Goal: Find specific fact: Find specific page/section

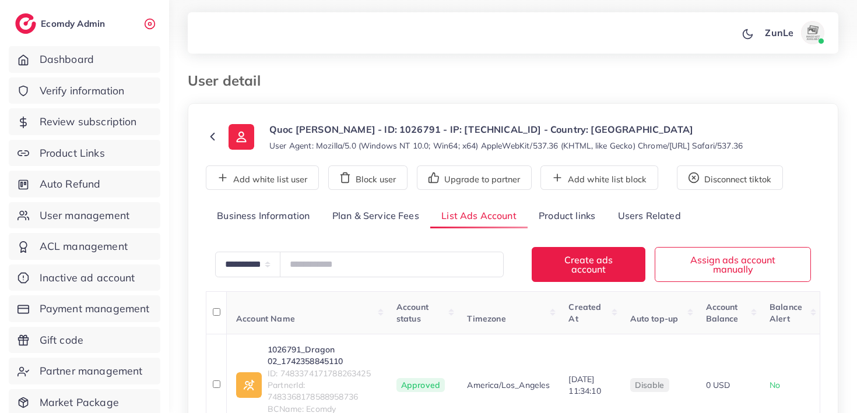
scroll to position [170, 0]
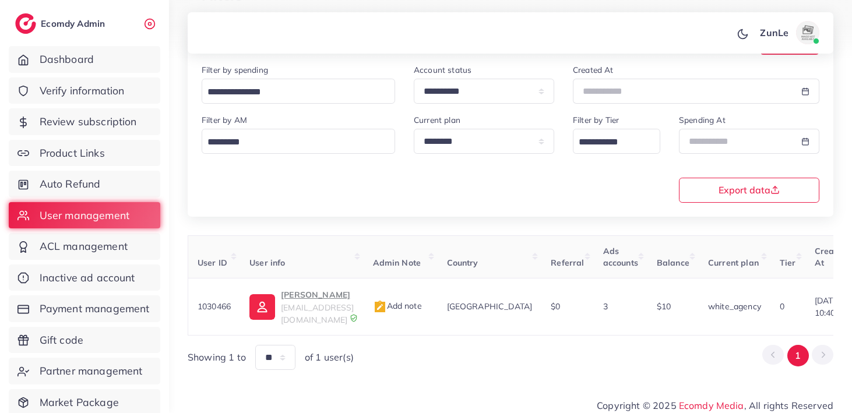
scroll to position [145, 0]
click at [298, 298] on p "Dương Minh Tân" at bounding box center [317, 295] width 73 height 14
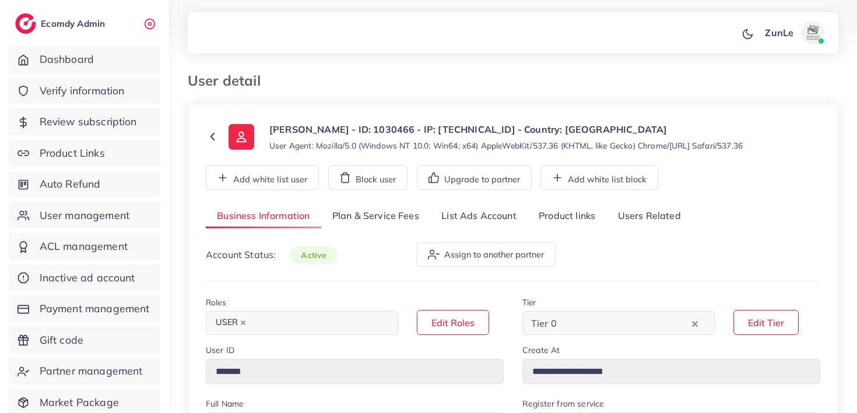
select select "*******"
click at [487, 216] on link "List Ads Account" at bounding box center [478, 216] width 97 height 25
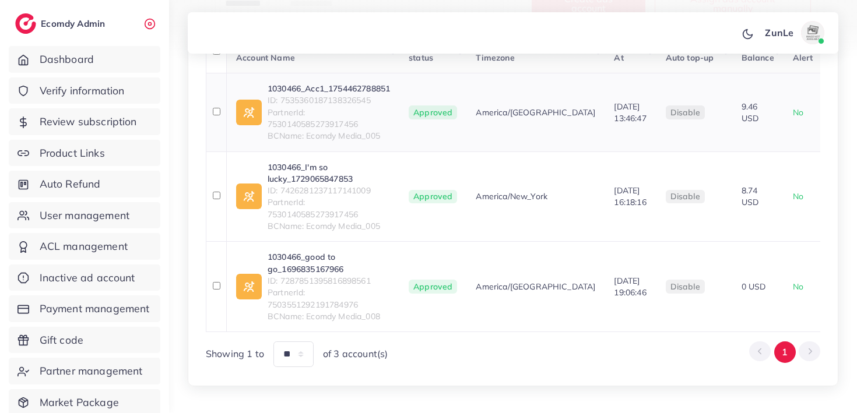
scroll to position [251, 0]
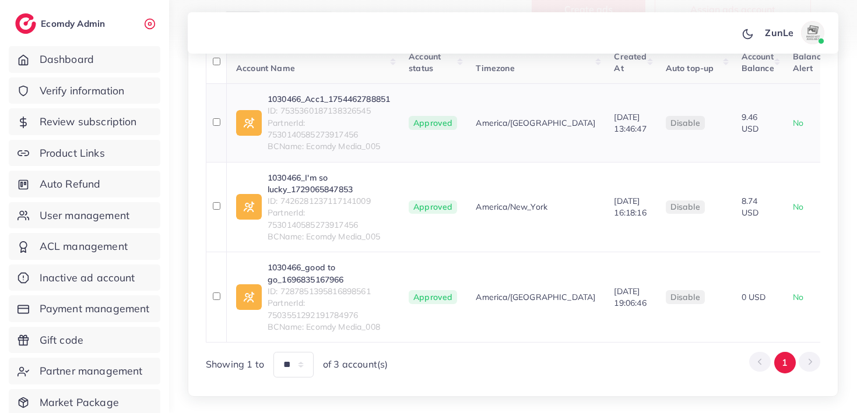
click at [354, 105] on span "ID: 7535360187138326545" at bounding box center [329, 111] width 122 height 12
copy span "7535360187138326545"
